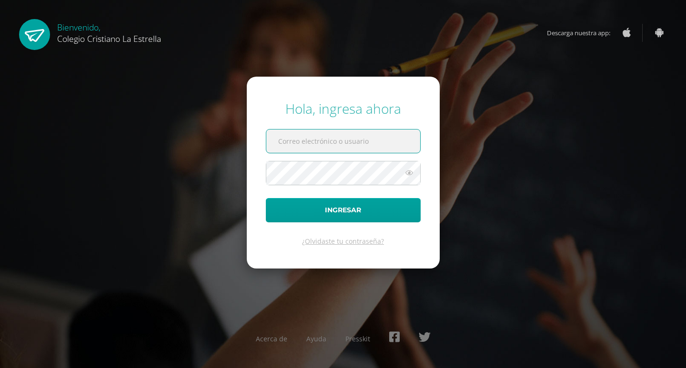
click at [303, 149] on input "text" at bounding box center [343, 141] width 154 height 23
type input "[EMAIL_ADDRESS][DOMAIN_NAME]"
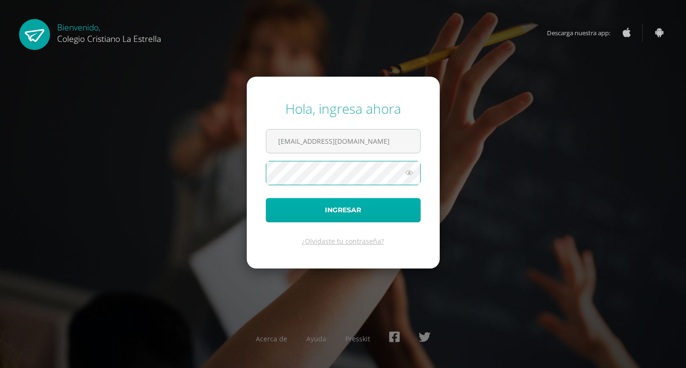
click at [266, 198] on button "Ingresar" at bounding box center [343, 210] width 155 height 24
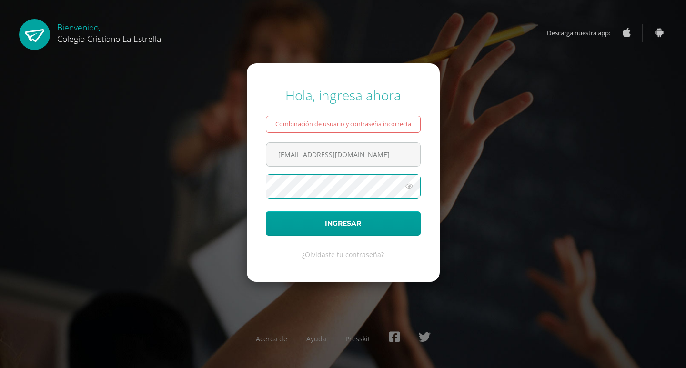
click at [266, 212] on button "Ingresar" at bounding box center [343, 224] width 155 height 24
click at [356, 160] on input "[EMAIL_ADDRESS][DOMAIN_NAME]" at bounding box center [343, 154] width 154 height 23
click at [409, 188] on icon at bounding box center [409, 186] width 12 height 11
click at [266, 212] on button "Ingresar" at bounding box center [343, 224] width 155 height 24
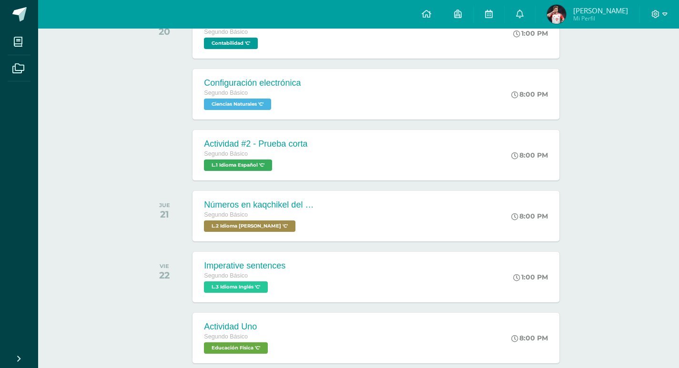
scroll to position [858, 0]
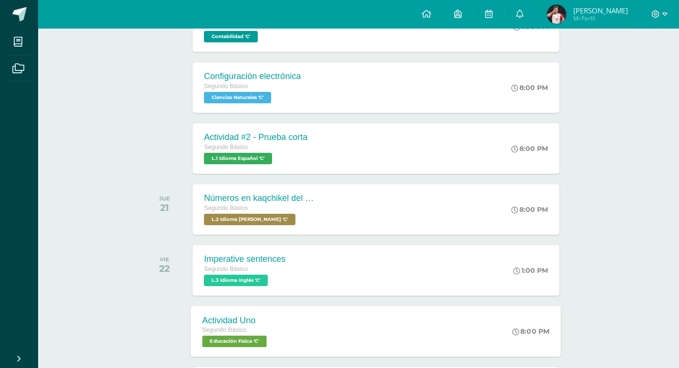
click at [256, 346] on span "Educación Física 'C'" at bounding box center [235, 341] width 64 height 11
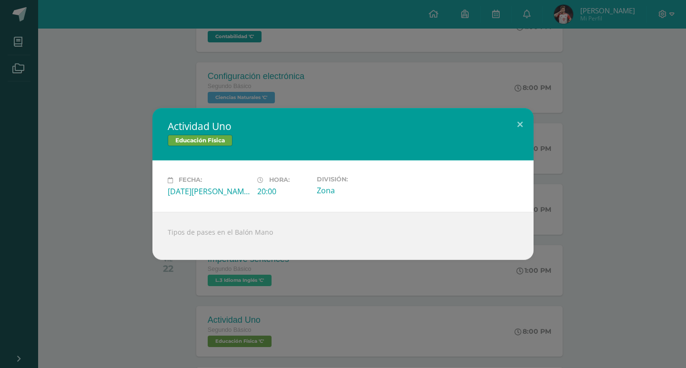
click at [155, 293] on div "Actividad Uno Educación Física Fecha: Viernes 22 de Agosto Hora: 20:00 División…" at bounding box center [343, 184] width 686 height 368
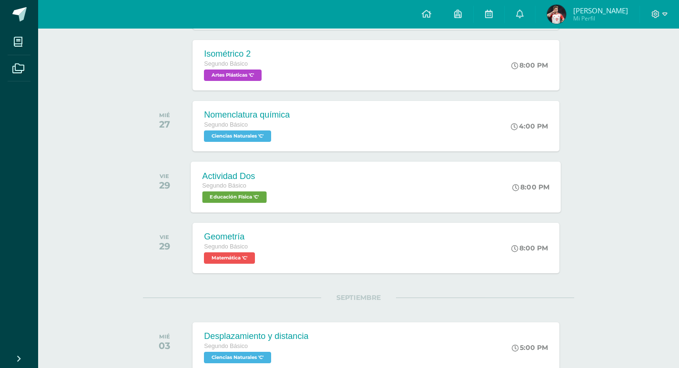
scroll to position [1430, 0]
click at [258, 192] on span "Educación Física 'C'" at bounding box center [235, 196] width 64 height 11
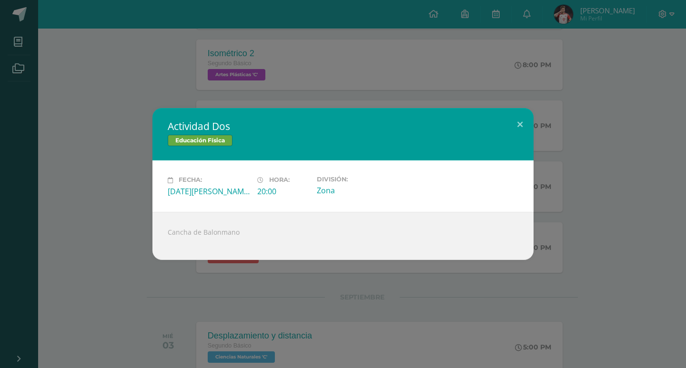
click at [141, 309] on div "Actividad Dos Educación Física Fecha: Viernes 29 de Agosto Hora: 20:00 División…" at bounding box center [343, 184] width 686 height 368
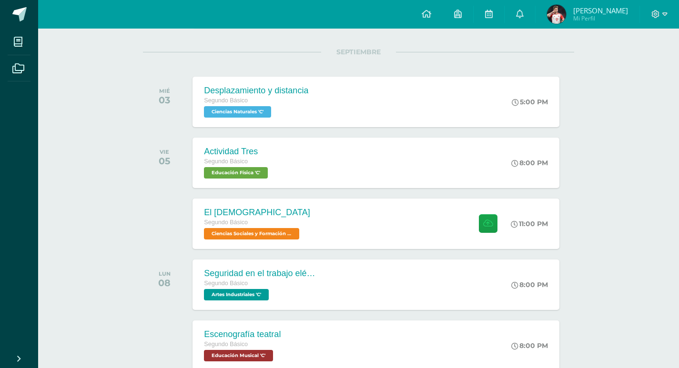
scroll to position [1628, 0]
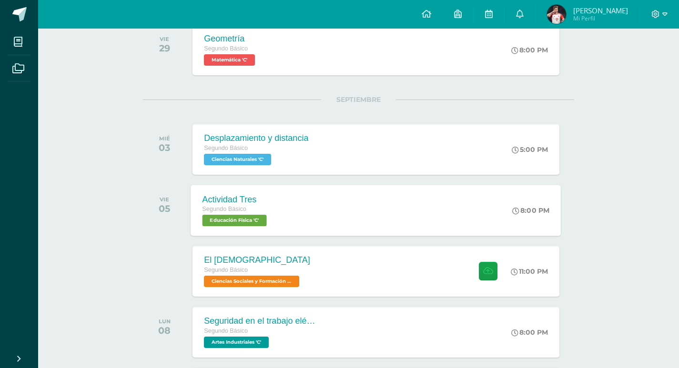
click at [253, 214] on div "Segundo Básico" at bounding box center [236, 209] width 67 height 10
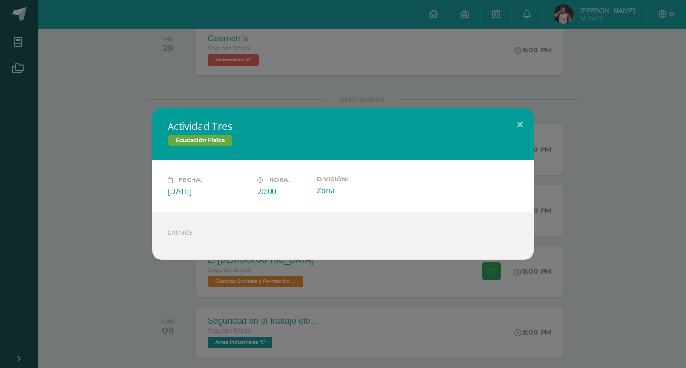
click at [108, 294] on div "Actividad Tres Educación Física Fecha: Viernes 05 de Septiembre Hora: 20:00 Div…" at bounding box center [343, 184] width 686 height 368
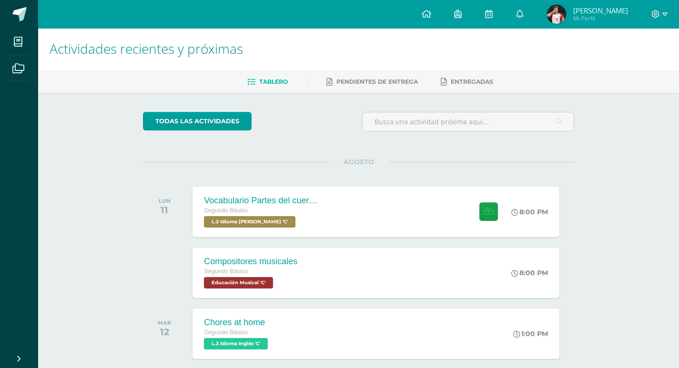
scroll to position [0, 0]
